Goal: Task Accomplishment & Management: Use online tool/utility

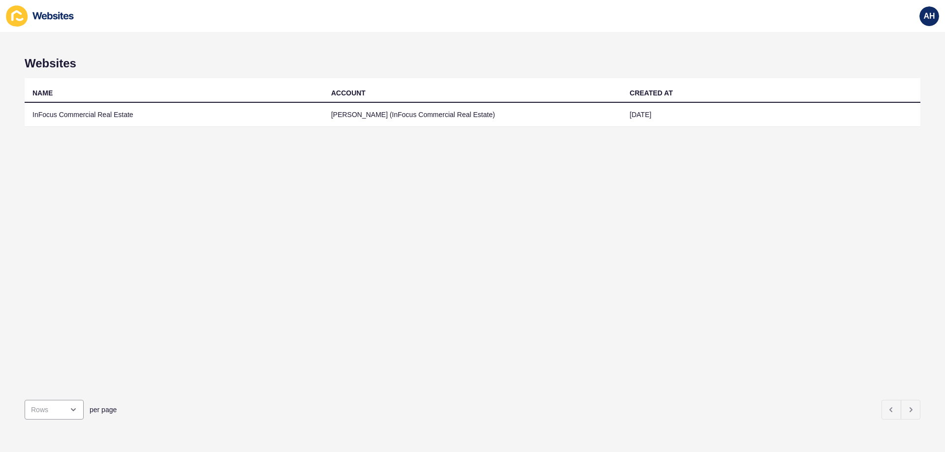
click at [142, 116] on td "InFocus Commercial Real Estate" at bounding box center [174, 115] width 299 height 24
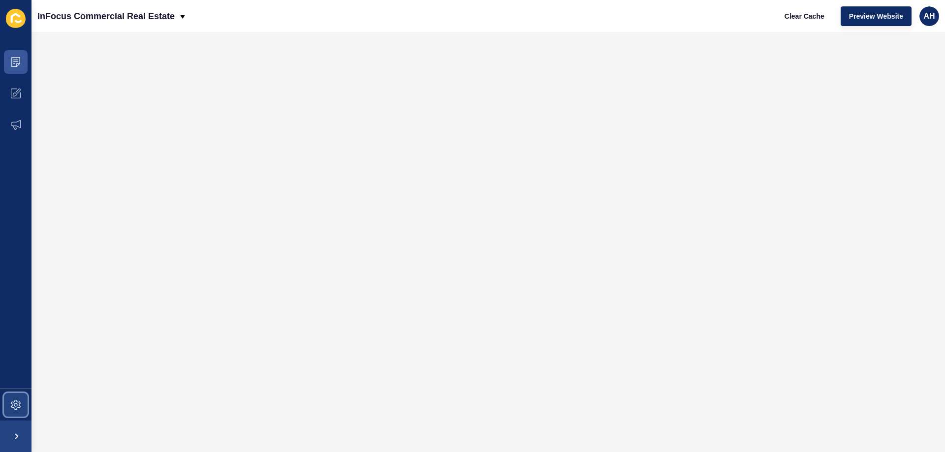
click at [12, 402] on icon at bounding box center [16, 405] width 10 height 10
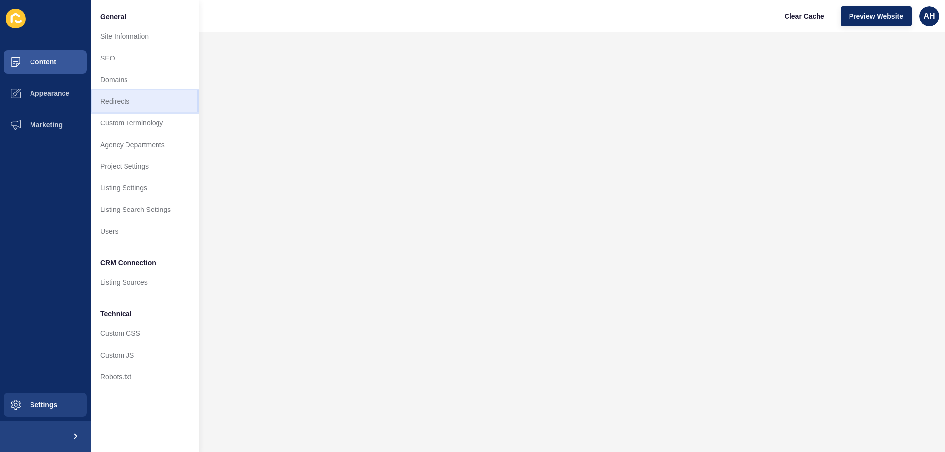
click at [126, 98] on link "Redirects" at bounding box center [145, 102] width 108 height 22
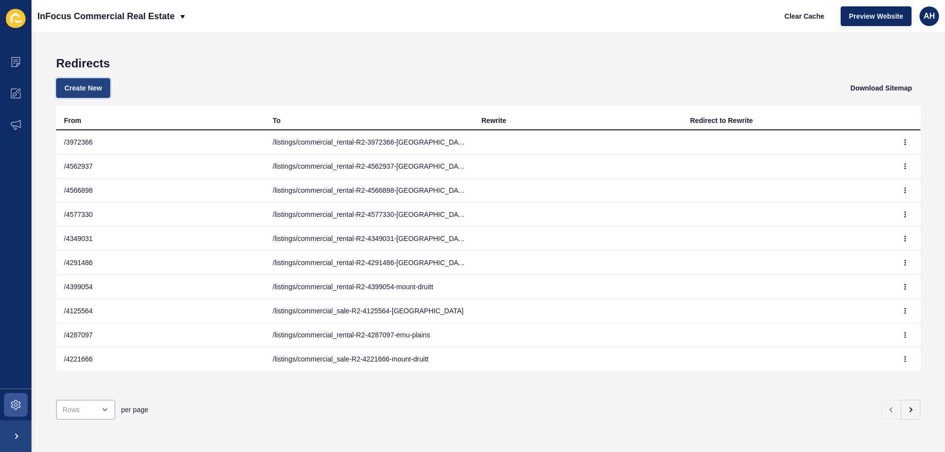
click at [84, 84] on span "Create New" at bounding box center [83, 88] width 37 height 10
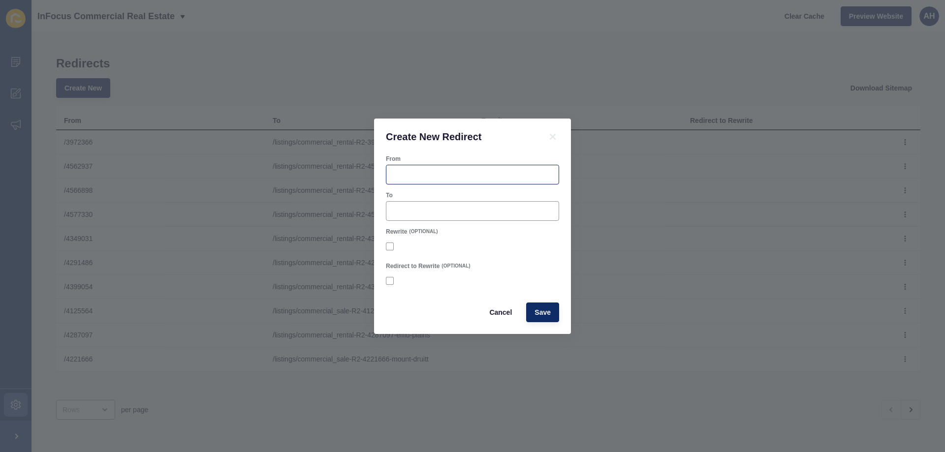
click at [433, 169] on div at bounding box center [472, 175] width 173 height 20
paste input "4683204"
click at [398, 176] on input "/ 4683204" at bounding box center [472, 175] width 161 height 10
type input "/4683204"
click at [457, 207] on input "To" at bounding box center [472, 211] width 161 height 10
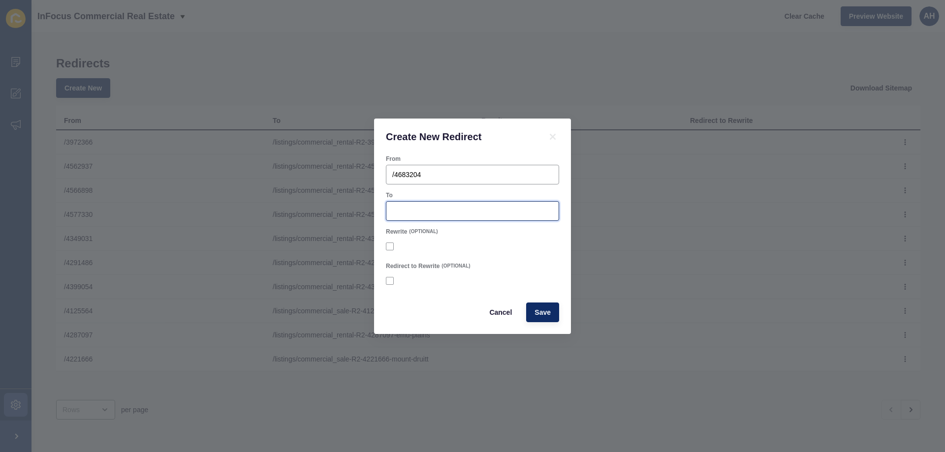
paste input "/listings/commercial_sale-R2-4683204-[GEOGRAPHIC_DATA]"
type input "/listings/commercial_sale-R2-4683204-[GEOGRAPHIC_DATA]"
click at [552, 311] on button "Save" at bounding box center [542, 313] width 33 height 20
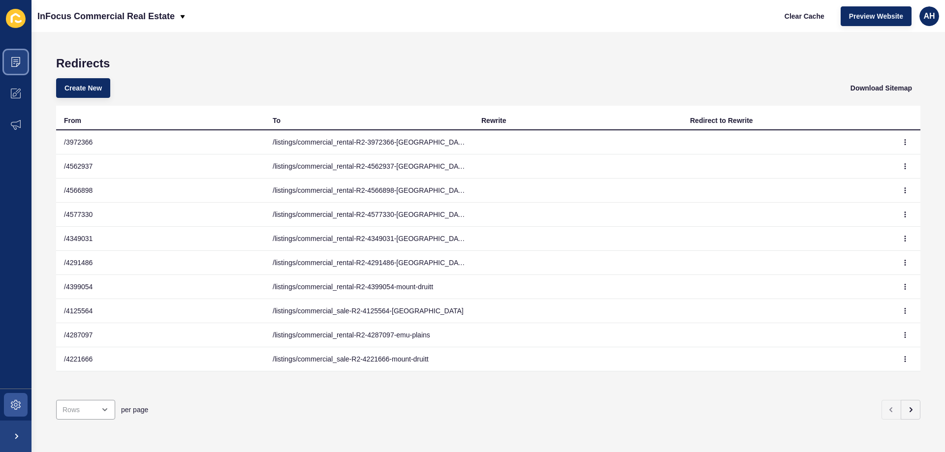
click at [21, 63] on span at bounding box center [16, 62] width 32 height 32
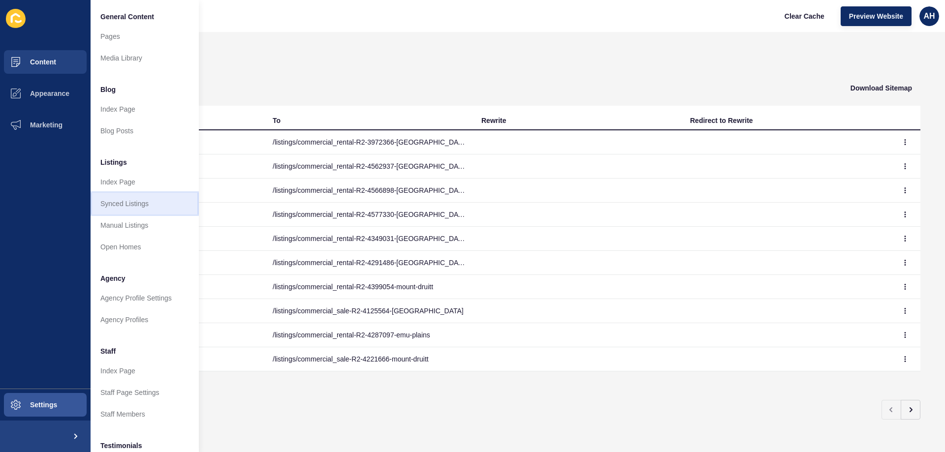
click at [128, 199] on link "Synced Listings" at bounding box center [145, 204] width 108 height 22
